Goal: Task Accomplishment & Management: Use online tool/utility

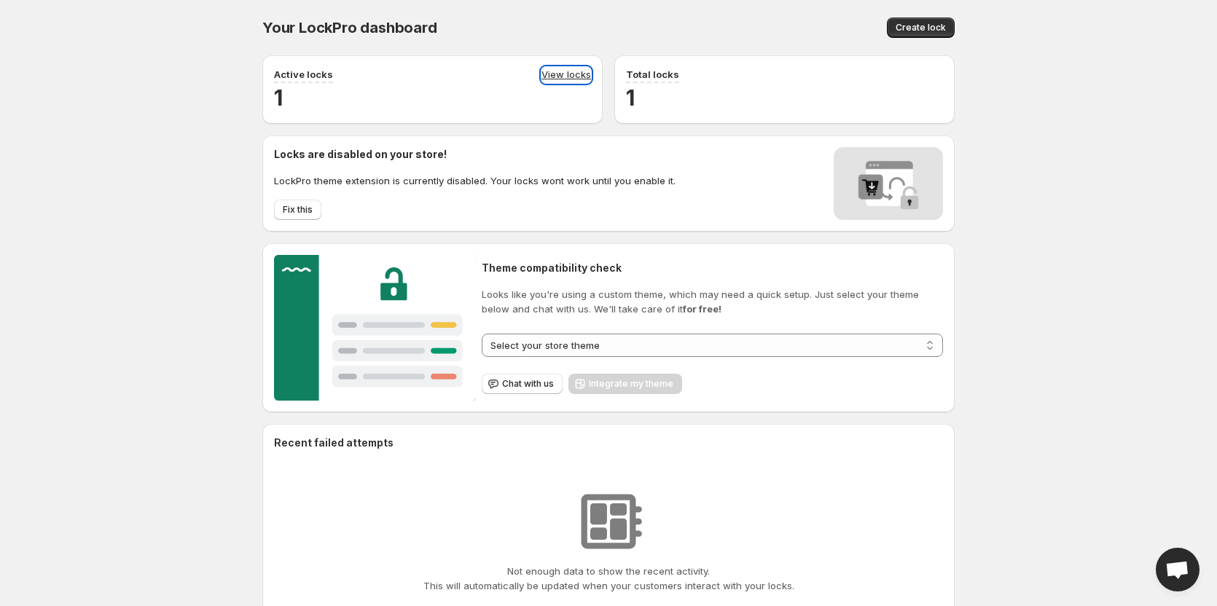
click at [554, 67] on link "View locks" at bounding box center [567, 75] width 50 height 16
